Goal: Task Accomplishment & Management: Use online tool/utility

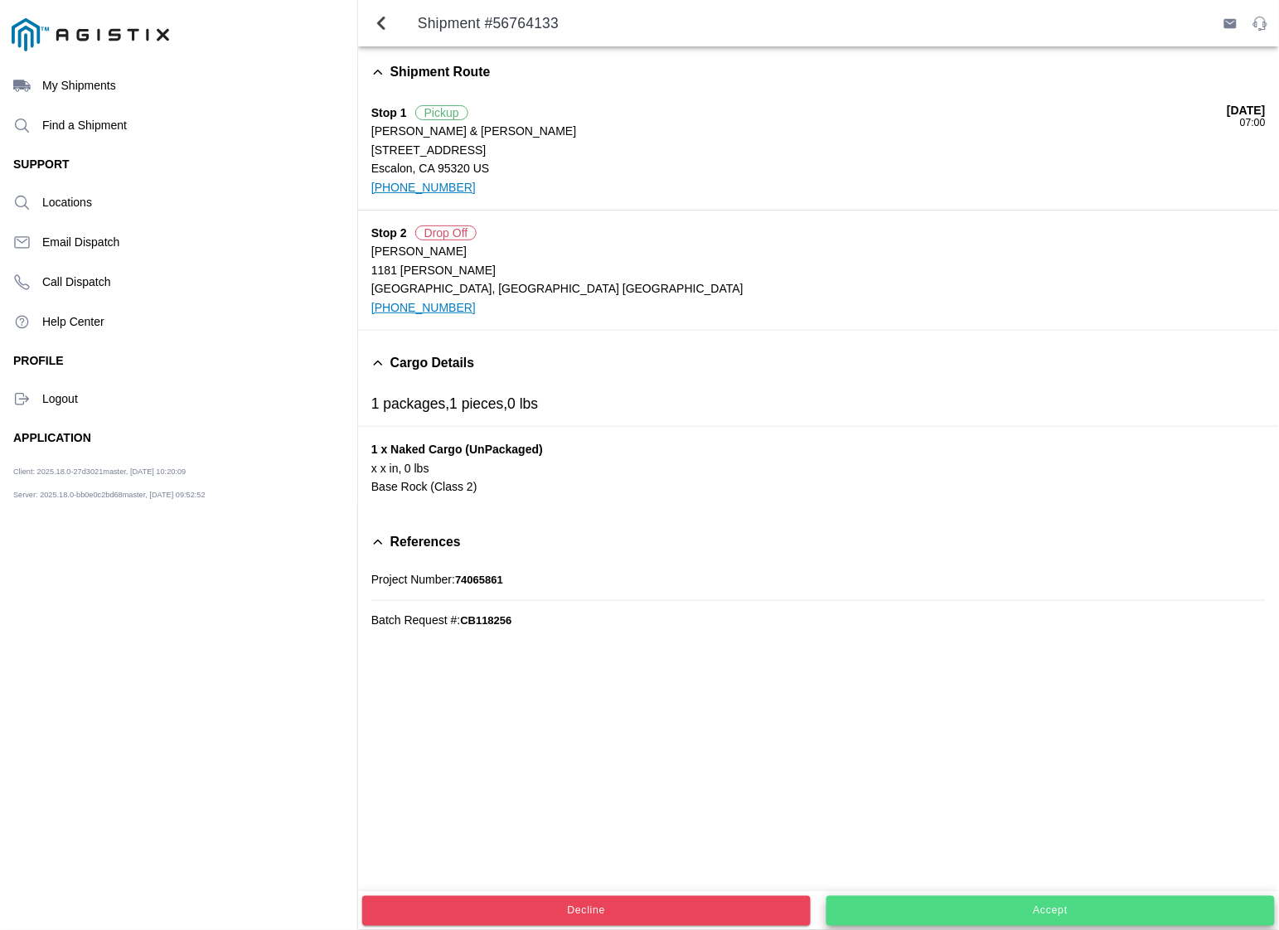
click at [0, 0] on slot "Accept" at bounding box center [0, 0] width 0 height 0
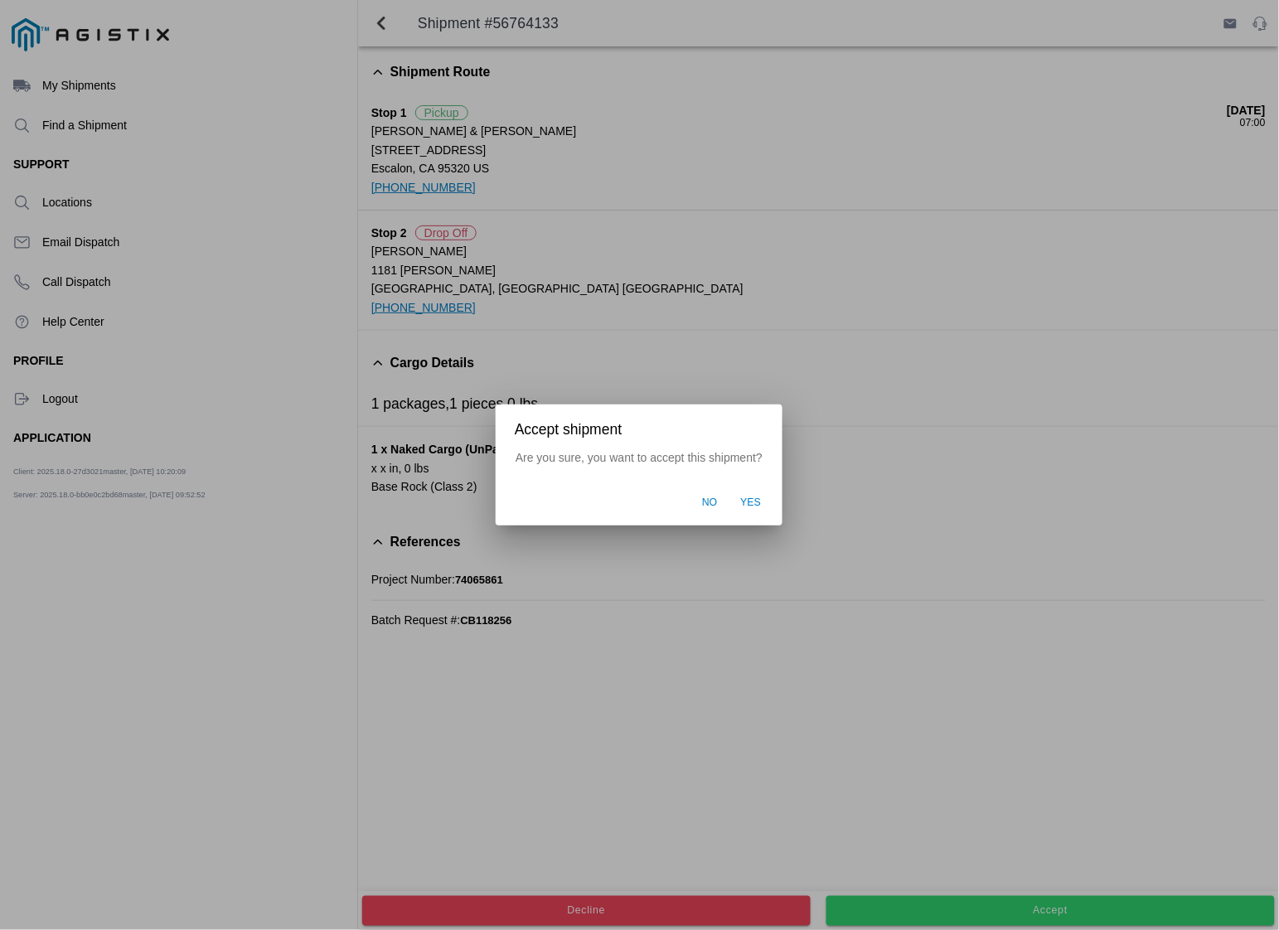
click at [752, 504] on span "Yes" at bounding box center [751, 502] width 21 height 15
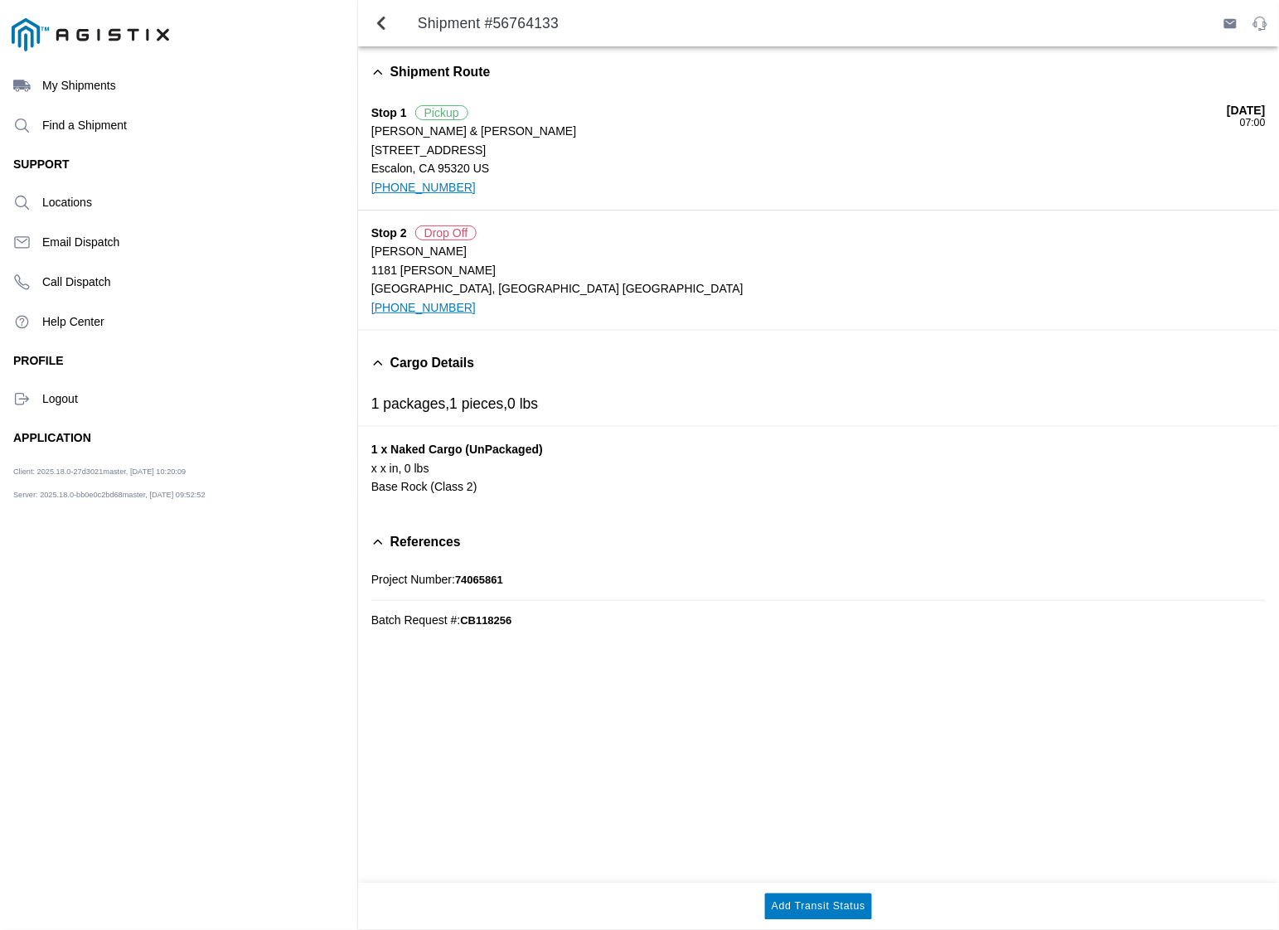
click at [51, 396] on ion-label "Logout" at bounding box center [193, 398] width 302 height 13
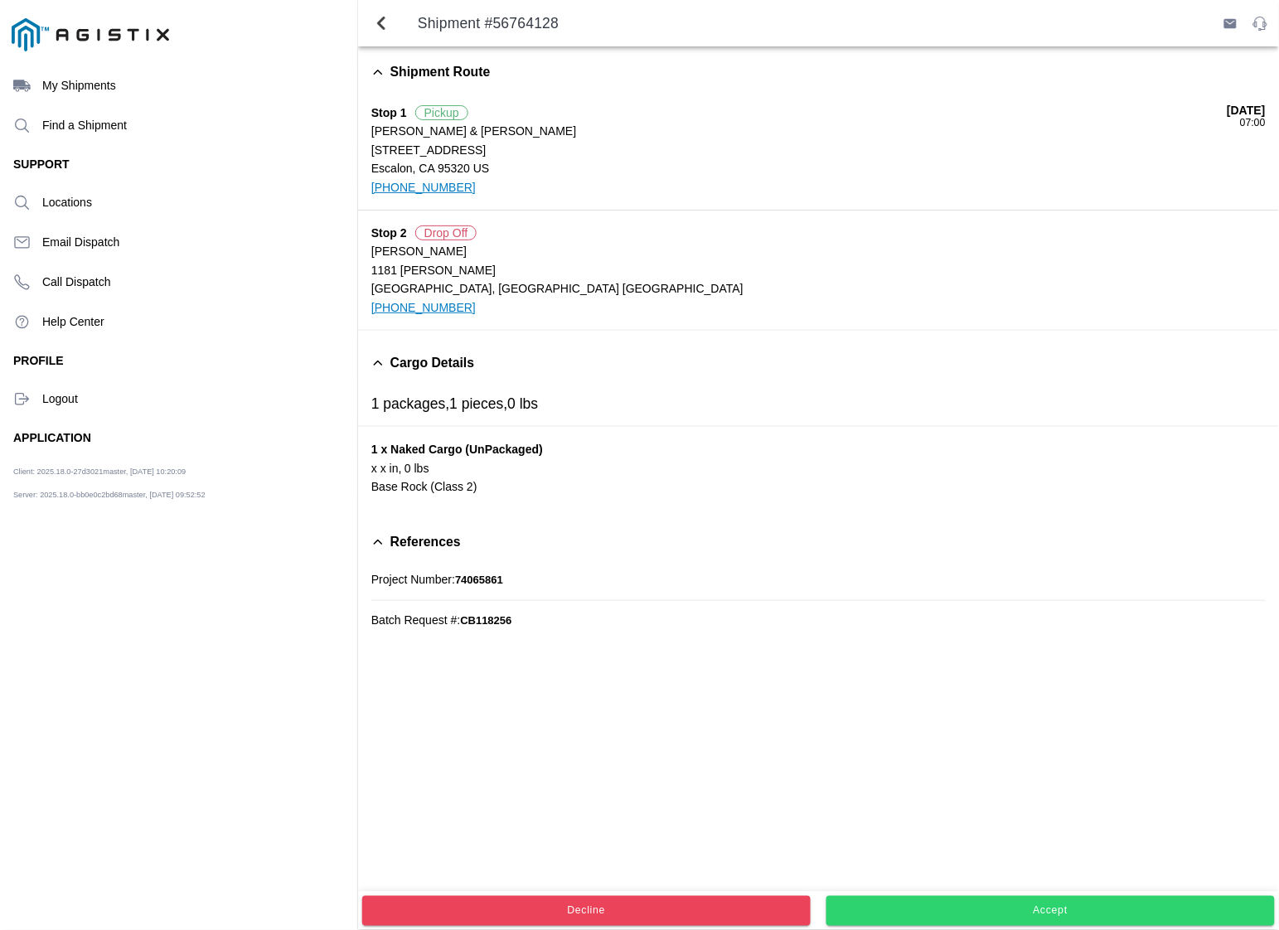
click at [954, 906] on span "Accept" at bounding box center [1050, 911] width 426 height 10
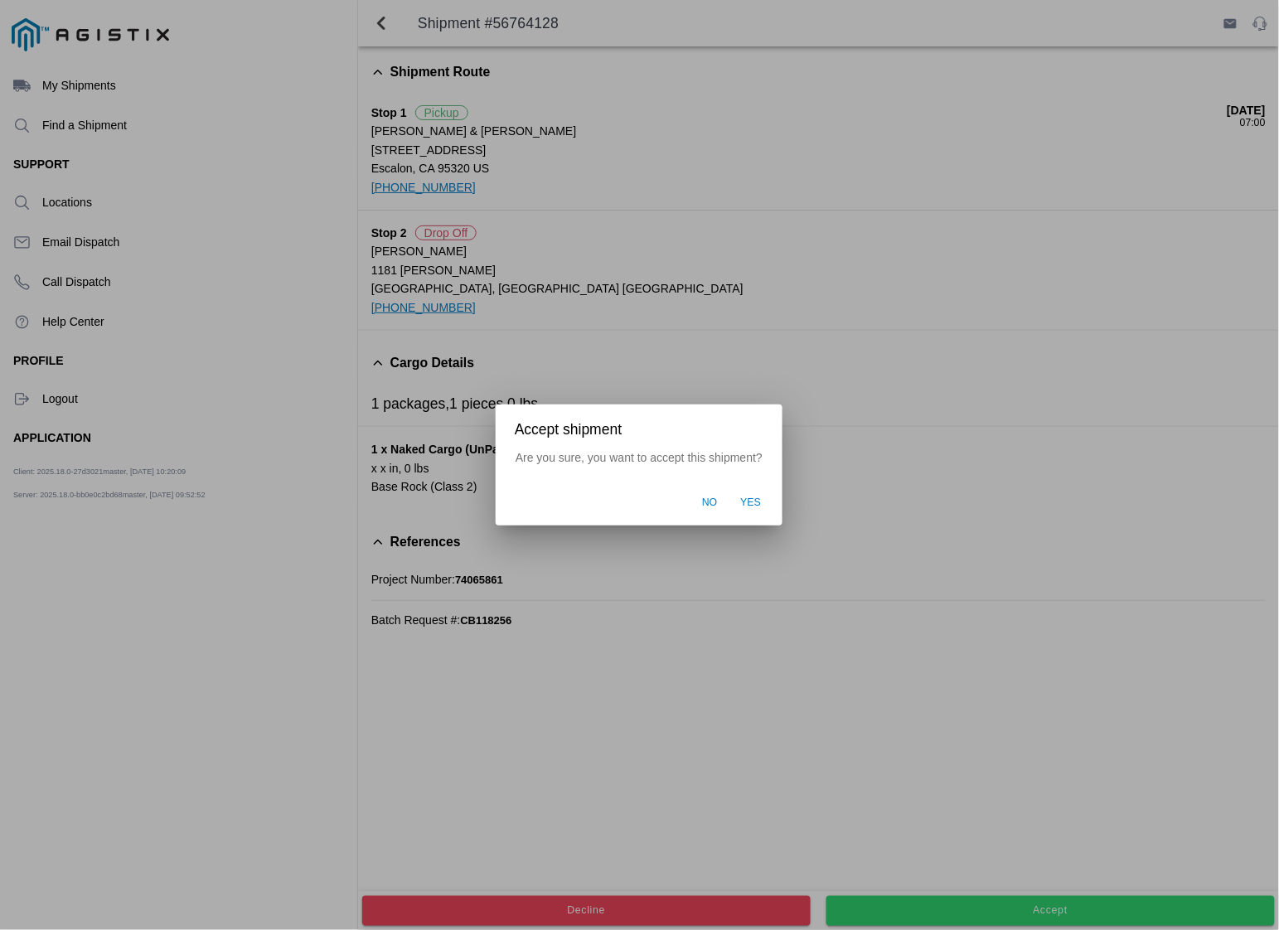
click at [754, 510] on span "Yes" at bounding box center [751, 502] width 21 height 15
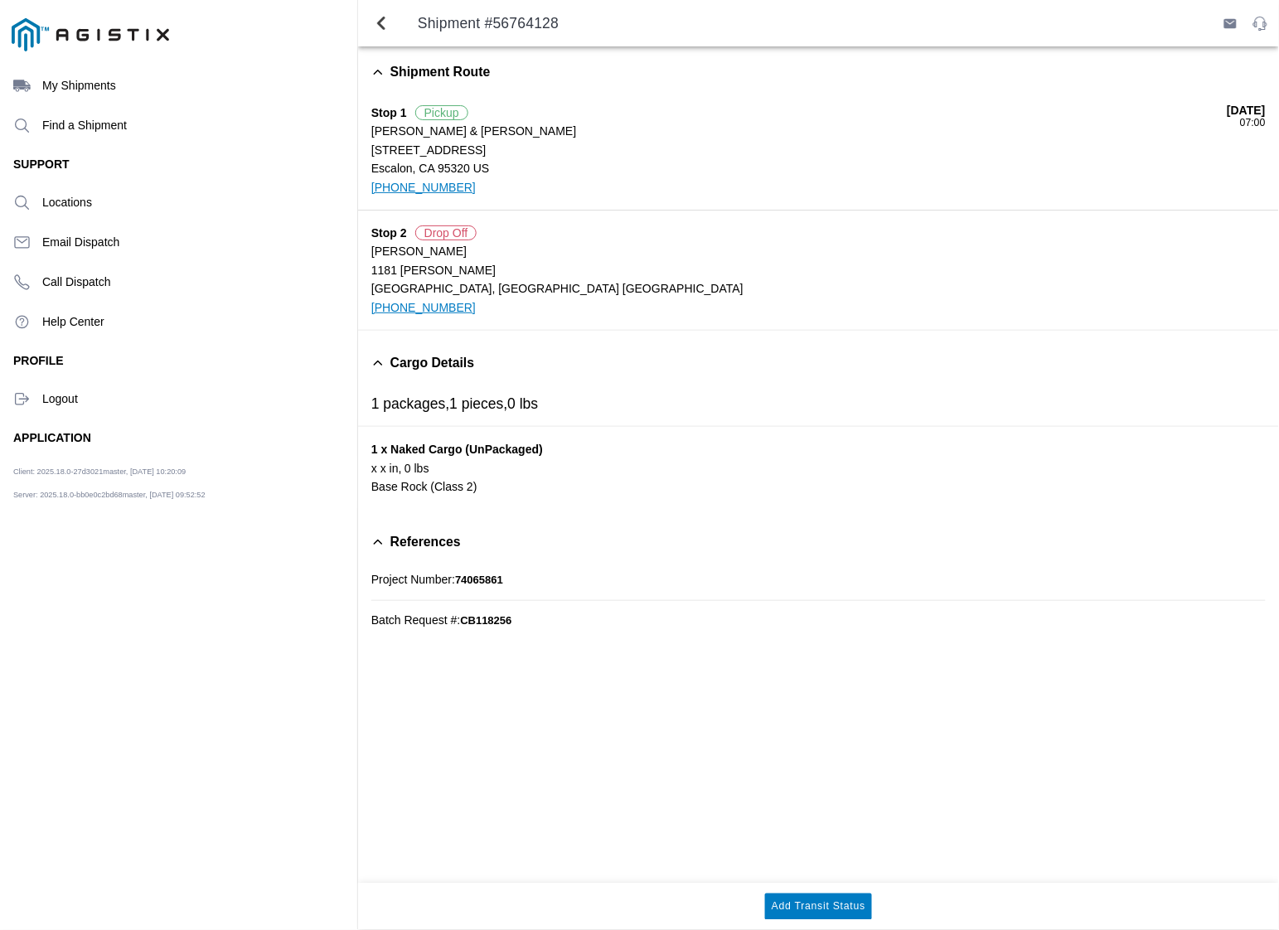
click at [43, 399] on ion-label "Logout" at bounding box center [193, 398] width 302 height 13
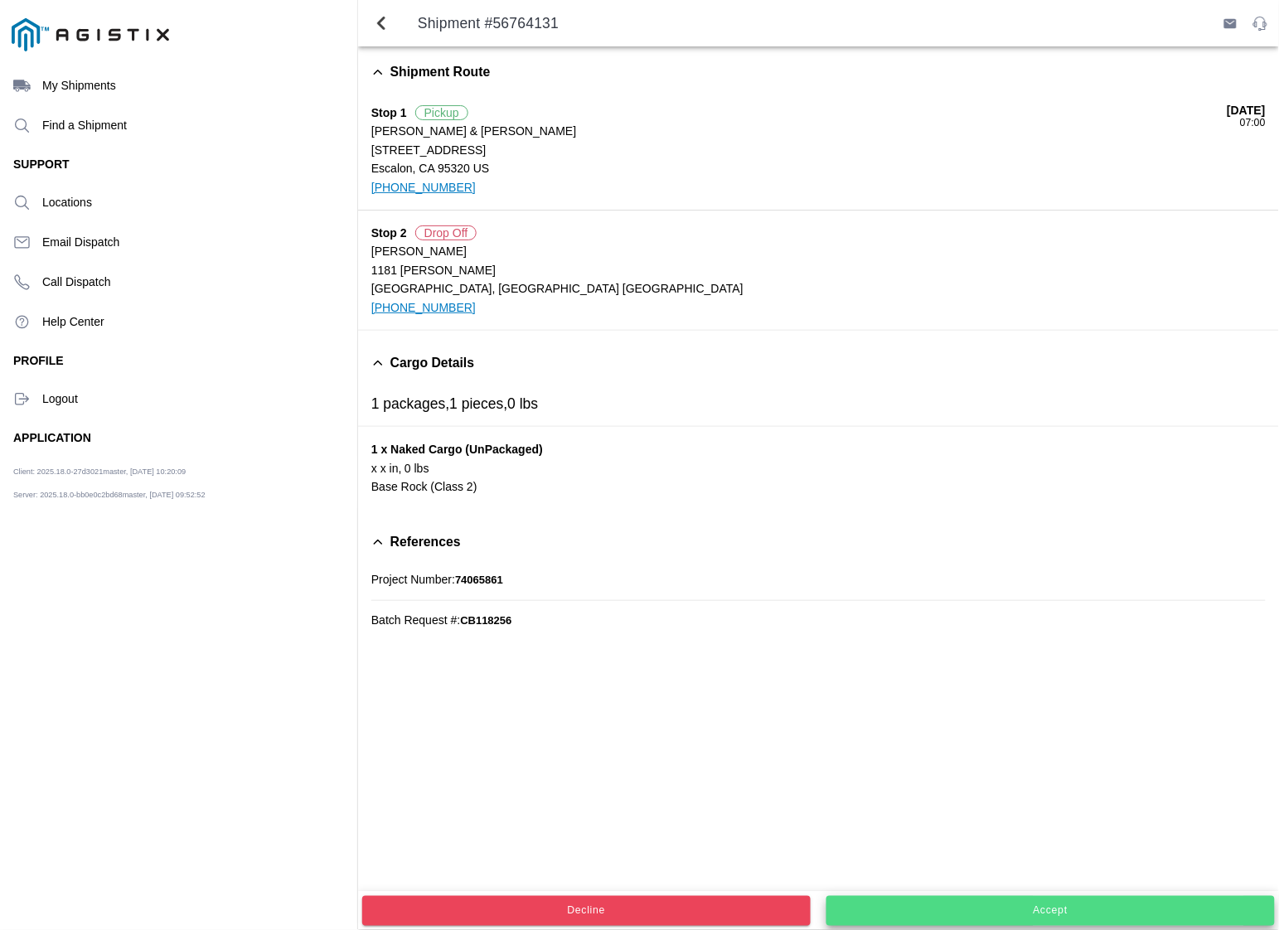
click at [1008, 902] on button "Accept" at bounding box center [1050, 911] width 448 height 30
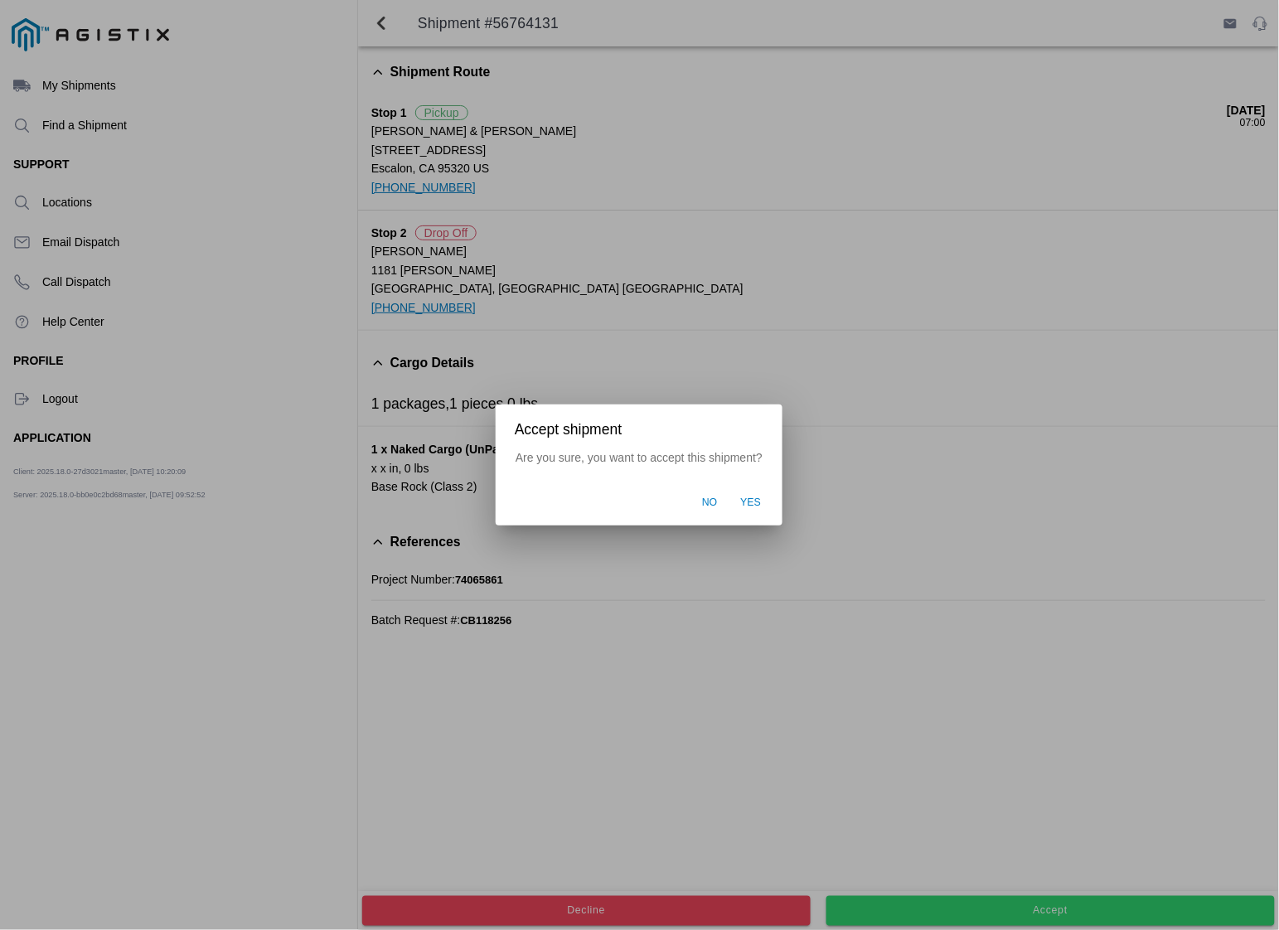
click at [759, 502] on span "Yes" at bounding box center [751, 502] width 21 height 15
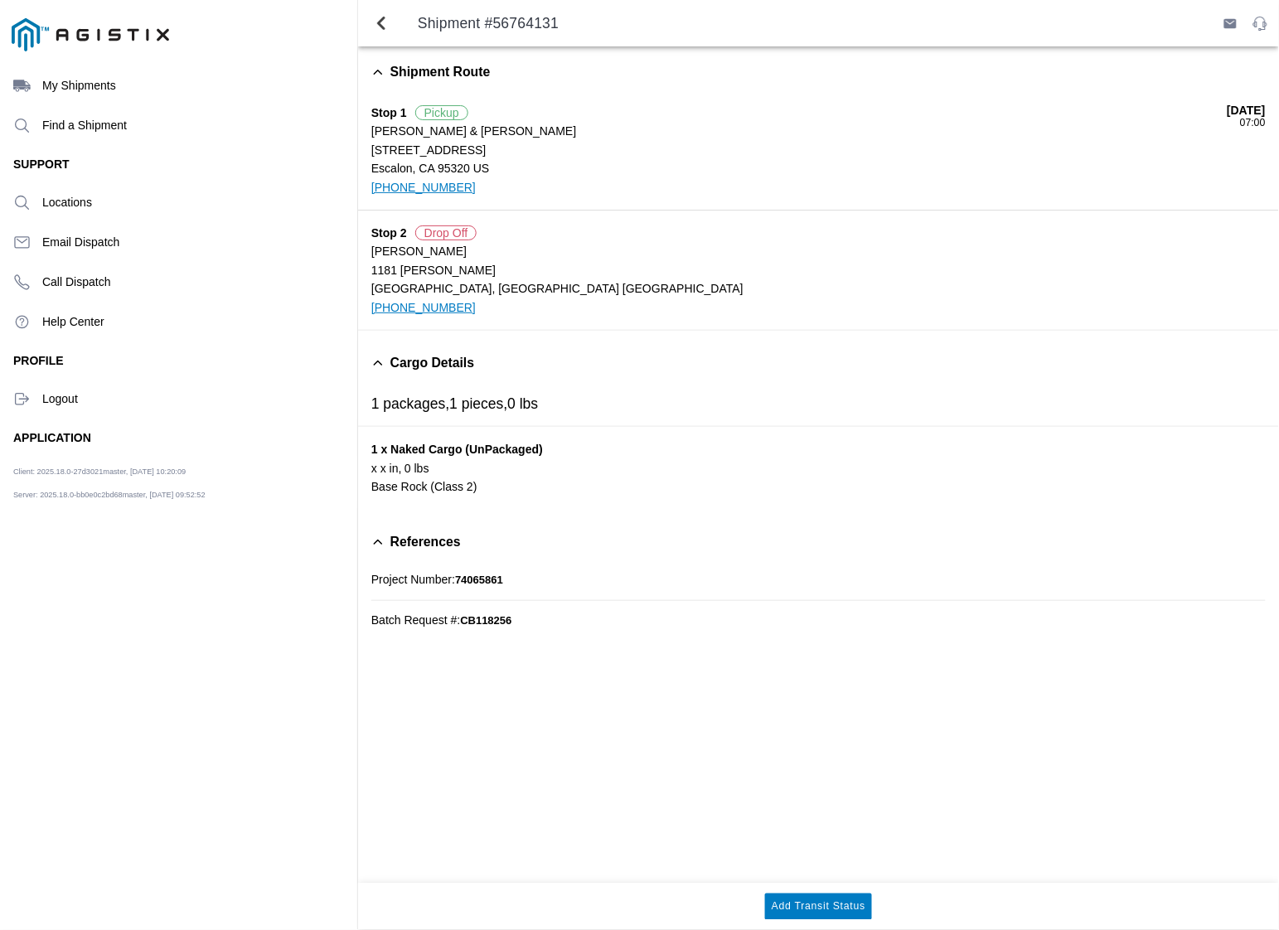
click at [62, 396] on ion-label "Logout" at bounding box center [193, 398] width 302 height 13
